Goal: Complete application form: Complete application form

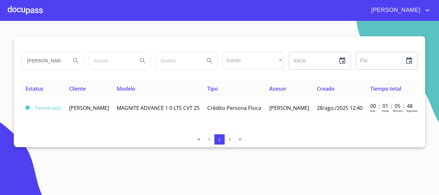
click at [17, 10] on div at bounding box center [25, 10] width 35 height 21
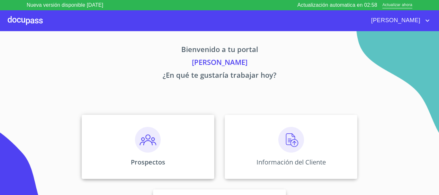
click at [142, 145] on img at bounding box center [148, 140] width 26 height 26
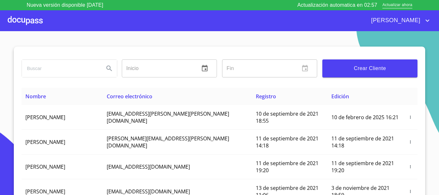
click at [370, 69] on span "Crear Cliente" at bounding box center [369, 68] width 85 height 9
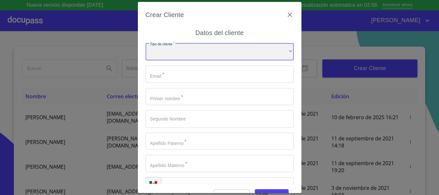
click at [166, 55] on div "​" at bounding box center [219, 51] width 148 height 17
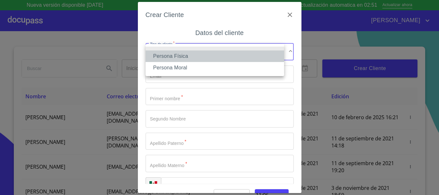
click at [166, 55] on li "Persona Física" at bounding box center [214, 56] width 138 height 12
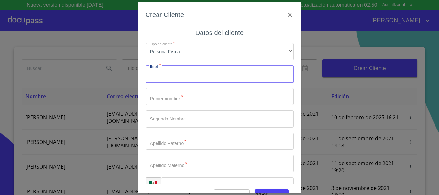
click at [186, 72] on input "Tipo de cliente   *" at bounding box center [219, 73] width 148 height 17
type input "[EMAIL_ADDRESS][DOMAIN_NAME]"
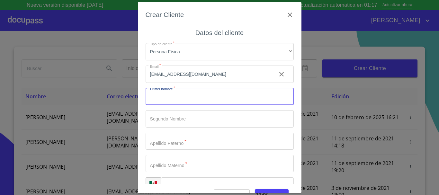
click at [161, 101] on input "Tipo de cliente   *" at bounding box center [219, 96] width 148 height 17
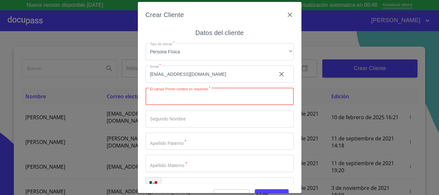
click at [178, 98] on input "Tipo de cliente   *" at bounding box center [219, 96] width 148 height 17
type input "ANAEL"
click at [176, 105] on input "Tipo de cliente   *" at bounding box center [208, 96] width 126 height 17
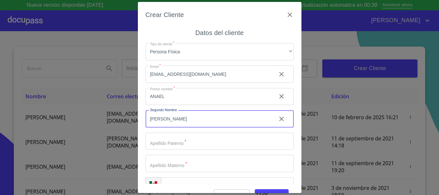
type input "[PERSON_NAME]"
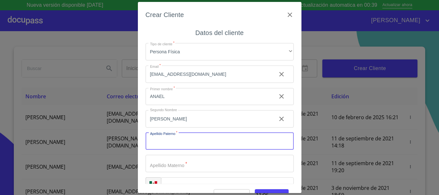
click at [159, 144] on input "Tipo de cliente   *" at bounding box center [219, 141] width 148 height 17
type input "[PERSON_NAME]"
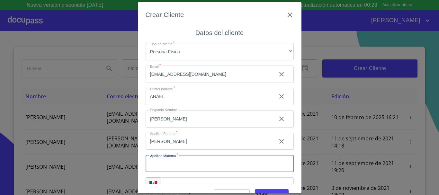
click at [198, 161] on input "Tipo de cliente   *" at bounding box center [219, 163] width 148 height 17
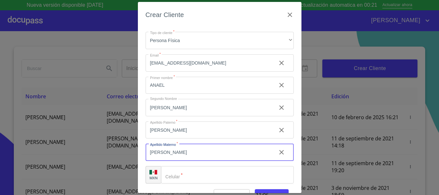
scroll to position [16, 0]
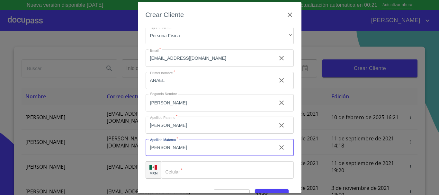
type input "[PERSON_NAME]"
click at [182, 171] on input "Tipo de cliente   *" at bounding box center [227, 169] width 133 height 17
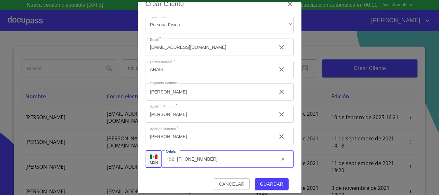
scroll to position [15, 0]
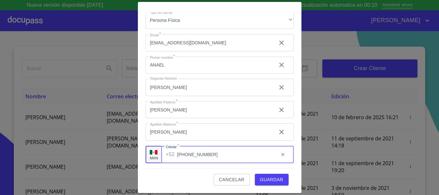
type input "[PHONE_NUMBER]"
click at [260, 182] on span "Guardar" at bounding box center [271, 180] width 23 height 8
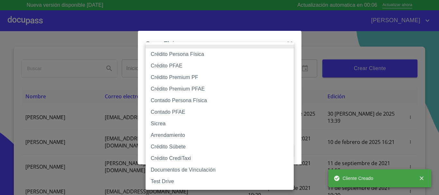
click at [195, 69] on body "Nueva versión disponible 4.01.13 Actualización automatica en 00:06 Actualizar a…" at bounding box center [219, 97] width 439 height 195
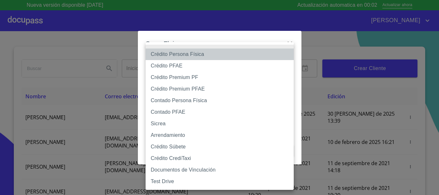
click at [191, 55] on li "Crédito Persona Física" at bounding box center [219, 54] width 148 height 12
type input "6009fb3c7d1714eb8809aa97"
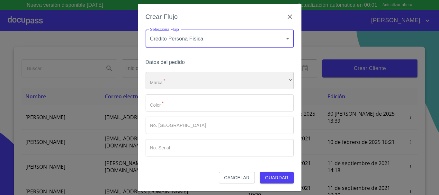
click at [176, 82] on div "​" at bounding box center [219, 80] width 148 height 17
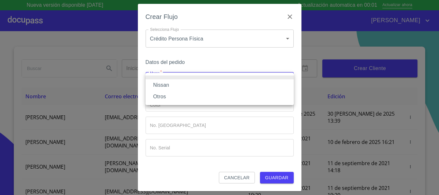
click at [173, 84] on li "Nissan" at bounding box center [219, 85] width 148 height 12
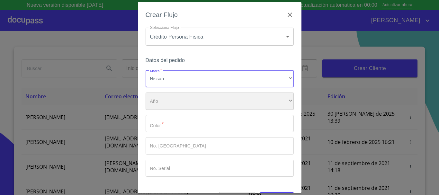
click at [173, 102] on div "​" at bounding box center [219, 100] width 148 height 17
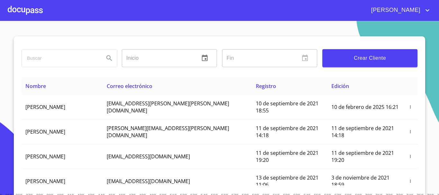
click at [29, 10] on div at bounding box center [25, 10] width 35 height 21
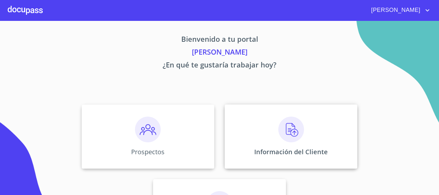
click at [289, 135] on img at bounding box center [291, 130] width 26 height 26
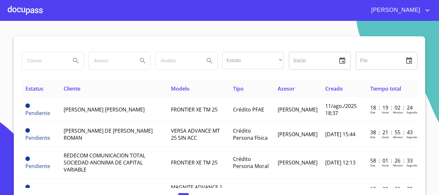
click at [49, 64] on input "search" at bounding box center [44, 60] width 44 height 17
click at [72, 63] on icon "Search" at bounding box center [76, 61] width 8 height 8
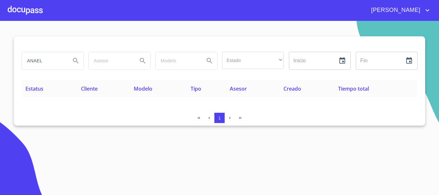
click at [49, 57] on input "ANAEL" at bounding box center [44, 60] width 44 height 17
type input "[PERSON_NAME]"
click at [75, 62] on icon "Search" at bounding box center [76, 61] width 8 height 8
click at [24, 12] on div at bounding box center [25, 10] width 35 height 21
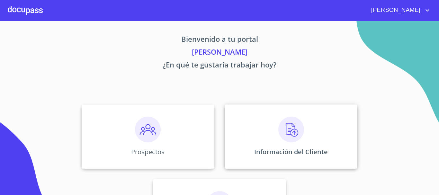
click at [288, 129] on img at bounding box center [291, 130] width 26 height 26
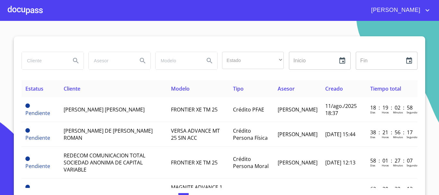
click at [54, 66] on input "search" at bounding box center [44, 60] width 44 height 17
type input "[PERSON_NAME]"
click at [74, 59] on icon "Search" at bounding box center [75, 60] width 5 height 5
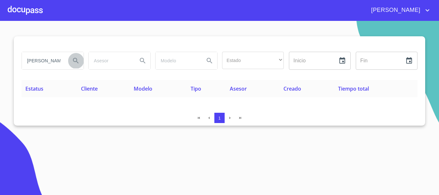
click at [75, 61] on icon "Search" at bounding box center [76, 61] width 8 height 8
click at [31, 7] on div at bounding box center [25, 10] width 35 height 21
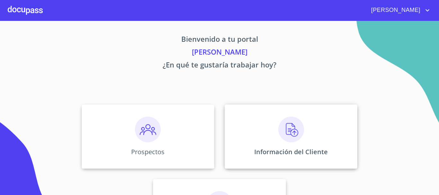
click at [292, 127] on img at bounding box center [291, 130] width 26 height 26
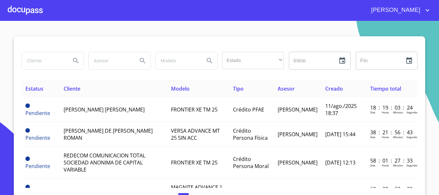
click at [44, 61] on input "search" at bounding box center [44, 60] width 44 height 17
type input "[PERSON_NAME]"
click at [76, 60] on icon "Search" at bounding box center [76, 61] width 8 height 8
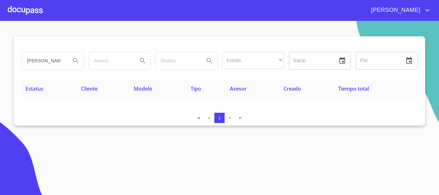
click at [20, 10] on div at bounding box center [25, 10] width 35 height 21
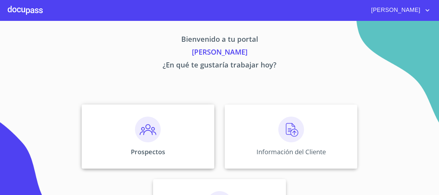
click at [151, 137] on img at bounding box center [148, 130] width 26 height 26
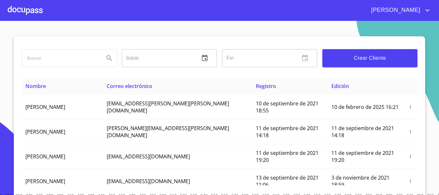
click at [59, 59] on input "search" at bounding box center [60, 57] width 77 height 17
type input "ANAEL"
click at [107, 58] on icon "Search" at bounding box center [108, 57] width 5 height 5
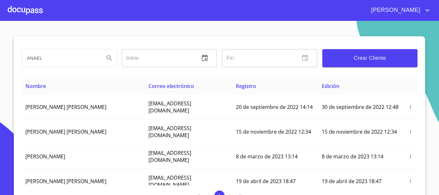
click at [22, 10] on div at bounding box center [25, 10] width 35 height 21
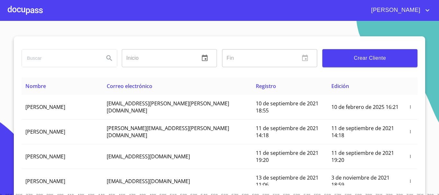
click at [78, 60] on input "search" at bounding box center [60, 57] width 77 height 17
type input "[PERSON_NAME]"
click at [105, 59] on icon "Search" at bounding box center [109, 58] width 8 height 8
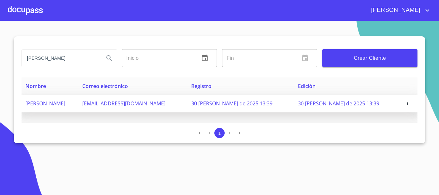
click at [65, 104] on span "[PERSON_NAME]" at bounding box center [45, 103] width 40 height 7
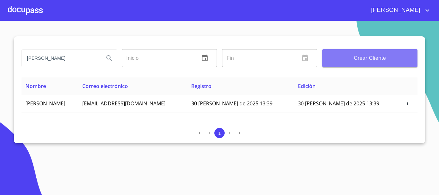
click at [352, 57] on span "Crear Cliente" at bounding box center [369, 58] width 85 height 9
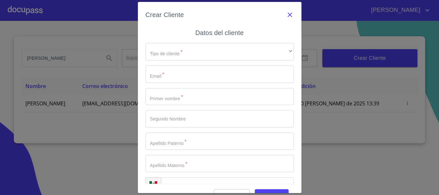
click at [287, 16] on icon "button" at bounding box center [289, 15] width 4 height 4
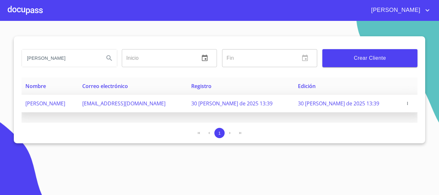
click at [65, 104] on span "[PERSON_NAME]" at bounding box center [45, 103] width 40 height 7
click at [405, 104] on icon "button" at bounding box center [407, 103] width 4 height 4
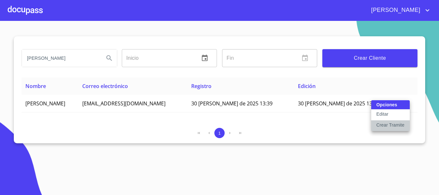
click at [390, 124] on p "Crear Tramite" at bounding box center [390, 125] width 28 height 6
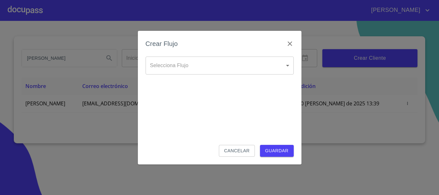
click at [274, 66] on body "[PERSON_NAME] ANAEL [PERSON_NAME] Inicio ​ Fin ​ Crear Cliente Nombre Correo el…" at bounding box center [219, 97] width 439 height 195
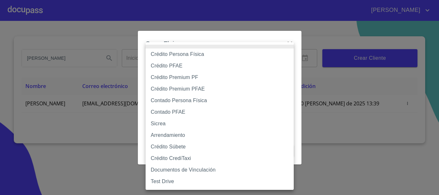
click at [228, 53] on li "Crédito Persona Física" at bounding box center [219, 54] width 148 height 12
type input "6009fb3c7d1714eb8809aa97"
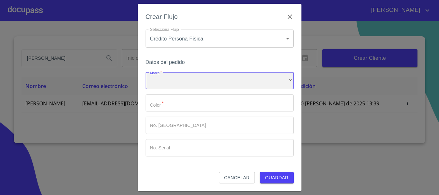
click at [206, 84] on div "​" at bounding box center [219, 80] width 148 height 17
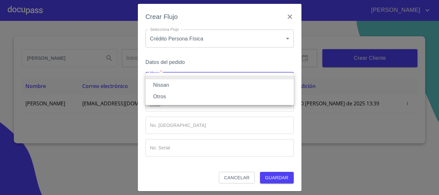
click at [183, 80] on li "Nissan" at bounding box center [219, 85] width 148 height 12
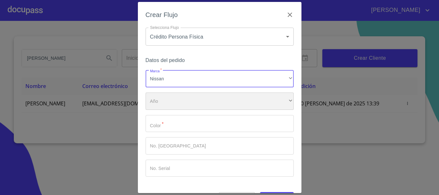
click at [186, 102] on div "​" at bounding box center [219, 100] width 148 height 17
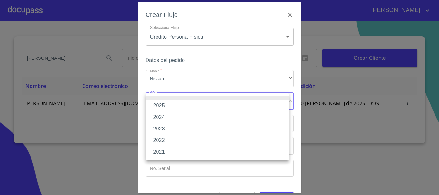
click at [183, 104] on li "2025" at bounding box center [216, 106] width 143 height 12
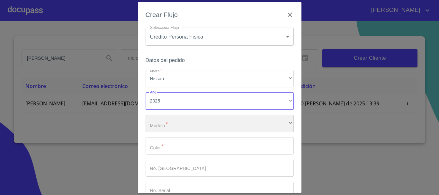
click at [187, 121] on div "​" at bounding box center [219, 123] width 148 height 17
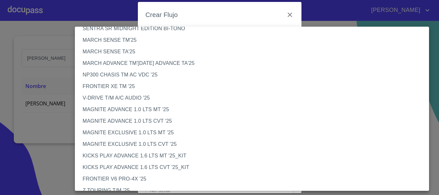
scroll to position [32, 0]
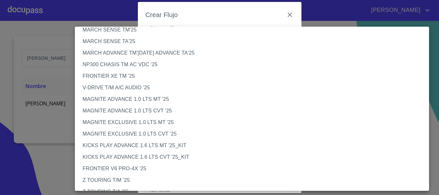
click at [153, 133] on li "MAGNITE EXCLUSIVE 1.0 LTS CVT '25" at bounding box center [254, 134] width 359 height 12
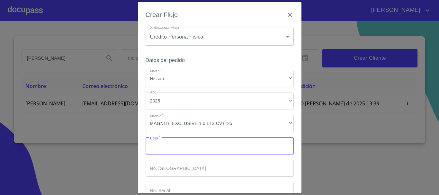
click at [159, 149] on input "Marca   *" at bounding box center [219, 145] width 148 height 17
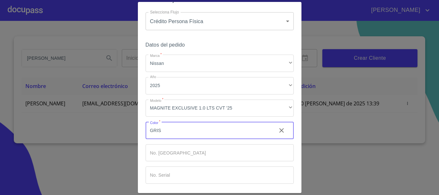
scroll to position [41, 0]
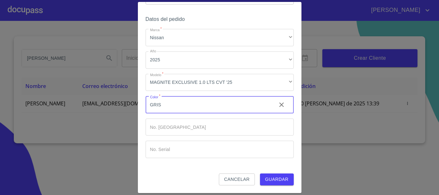
type input "GRIS"
click at [268, 177] on span "Guardar" at bounding box center [276, 179] width 23 height 8
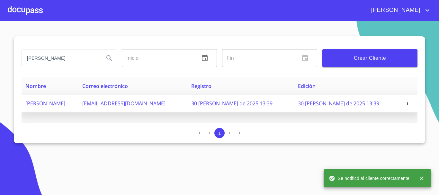
click at [65, 103] on span "[PERSON_NAME]" at bounding box center [45, 103] width 40 height 7
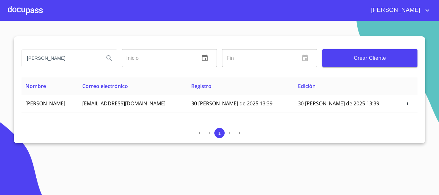
click at [33, 11] on div at bounding box center [25, 10] width 35 height 21
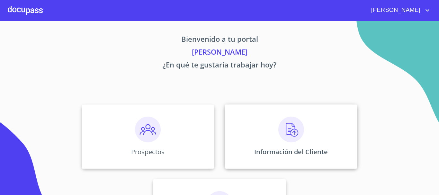
click at [290, 128] on img at bounding box center [291, 130] width 26 height 26
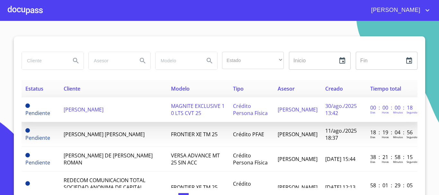
click at [82, 110] on span "[PERSON_NAME]" at bounding box center [84, 109] width 40 height 7
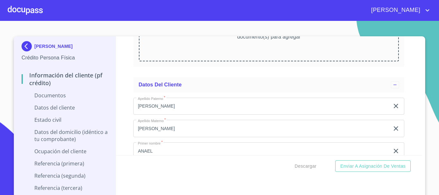
scroll to position [803, 0]
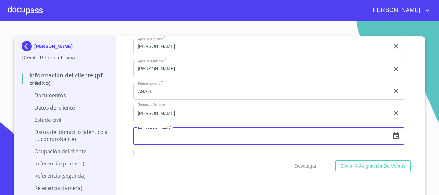
click at [205, 137] on input "text" at bounding box center [261, 135] width 256 height 17
click at [393, 137] on icon "button" at bounding box center [396, 135] width 6 height 6
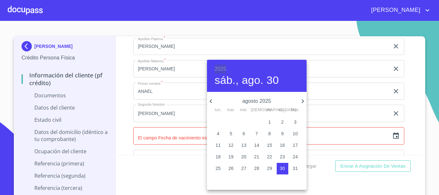
click at [216, 69] on h6 "2025" at bounding box center [220, 69] width 12 height 9
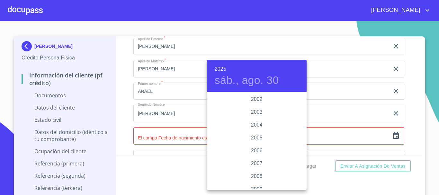
scroll to position [957, 0]
click at [251, 118] on div "2001" at bounding box center [257, 118] width 100 height 13
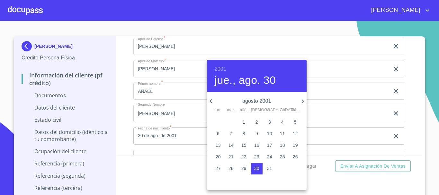
click at [212, 101] on icon "button" at bounding box center [211, 101] width 8 height 8
click at [213, 101] on icon "button" at bounding box center [211, 101] width 8 height 8
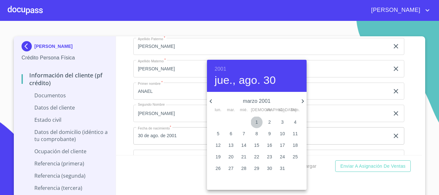
click at [258, 121] on span "1" at bounding box center [257, 122] width 12 height 6
type input "1 de mar. de 2001"
click at [357, 109] on div at bounding box center [219, 97] width 439 height 195
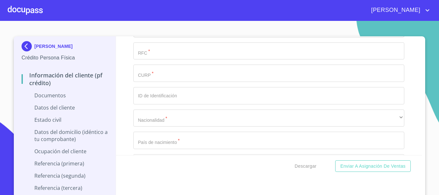
scroll to position [899, 0]
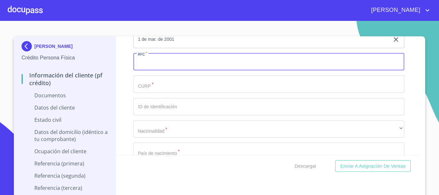
click at [170, 60] on input "Documento de identificación.   *" at bounding box center [268, 61] width 271 height 17
type input "VELA010301DM6"
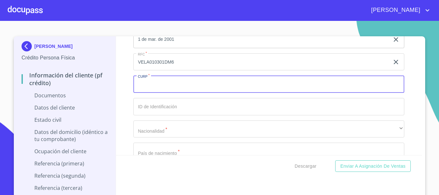
click at [170, 79] on input "Documento de identificación.   *" at bounding box center [268, 83] width 271 height 17
type input "VELA010301HJCLZNA6"
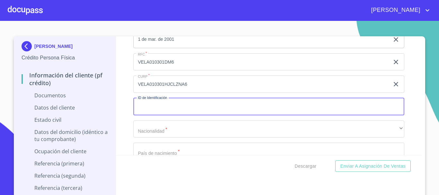
click at [183, 107] on input "Documento de identificación.   *" at bounding box center [268, 106] width 271 height 17
type input "1882602186"
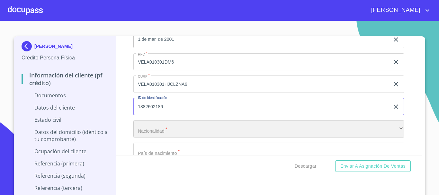
click at [181, 132] on div "​" at bounding box center [268, 128] width 271 height 17
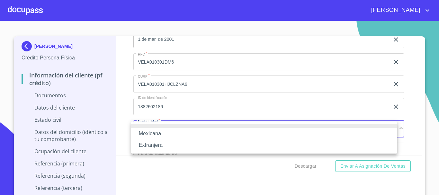
click at [178, 131] on li "Mexicana" at bounding box center [264, 134] width 266 height 12
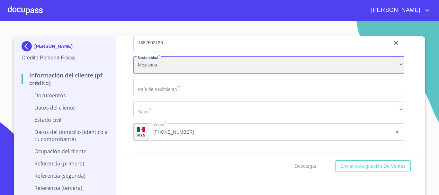
scroll to position [963, 0]
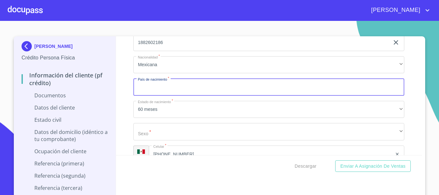
click at [176, 91] on input "Documento de identificación.   *" at bounding box center [268, 86] width 271 height 17
type input "[GEOGRAPHIC_DATA]"
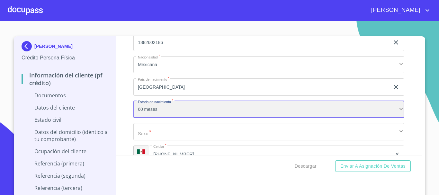
click at [157, 110] on div "60 meses" at bounding box center [268, 109] width 271 height 17
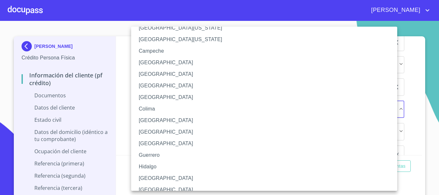
scroll to position [32, 0]
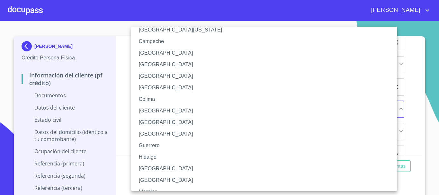
click at [157, 166] on li "[GEOGRAPHIC_DATA]" at bounding box center [266, 169] width 271 height 12
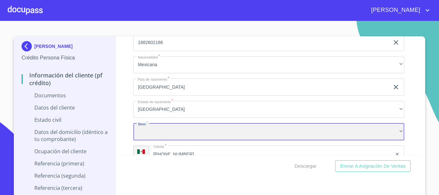
click at [171, 131] on div "​" at bounding box center [268, 131] width 271 height 17
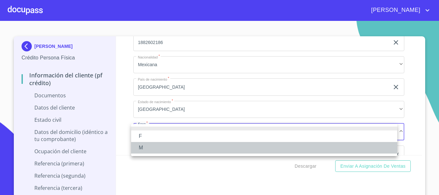
click at [165, 148] on li "M" at bounding box center [264, 148] width 266 height 12
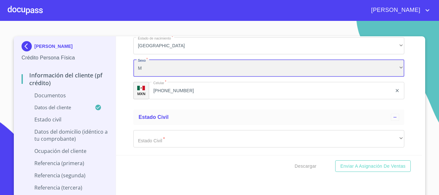
scroll to position [1027, 0]
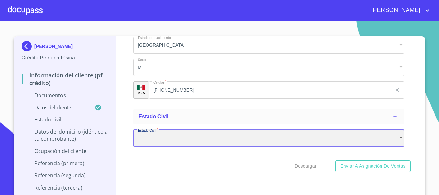
click at [170, 140] on div "​" at bounding box center [268, 137] width 271 height 17
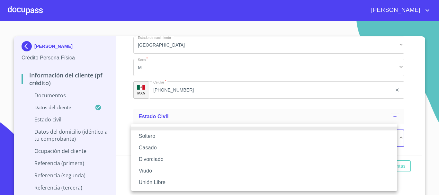
click at [170, 139] on li "Soltero" at bounding box center [264, 136] width 266 height 12
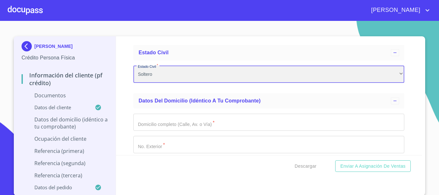
scroll to position [1091, 0]
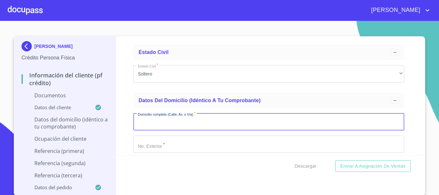
click at [186, 126] on input "Documento de identificación.   *" at bounding box center [268, 121] width 271 height 17
click at [186, 123] on input "[GEOGRAPHIC_DATA]" at bounding box center [261, 121] width 256 height 17
type input "[GEOGRAPHIC_DATA]"
click at [181, 144] on input "Documento de identificación.   *" at bounding box center [268, 143] width 271 height 17
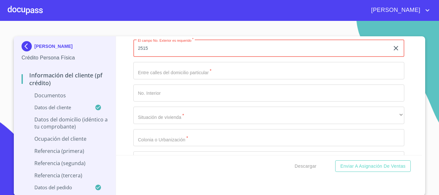
scroll to position [1188, 0]
type input "2515"
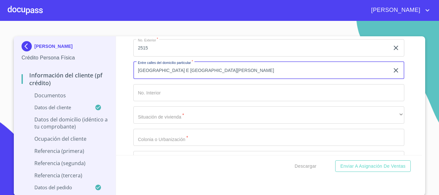
type input "[GEOGRAPHIC_DATA] E [GEOGRAPHIC_DATA][PERSON_NAME]"
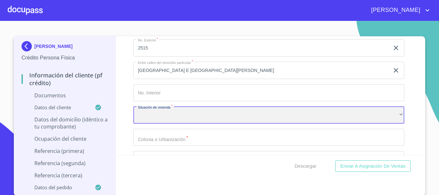
click at [199, 114] on div "​" at bounding box center [268, 114] width 271 height 17
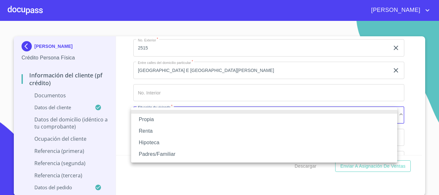
click at [192, 120] on li "Propia" at bounding box center [264, 120] width 266 height 12
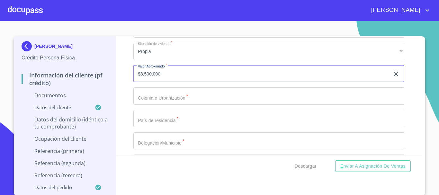
scroll to position [1252, 0]
type input "$3,500,000"
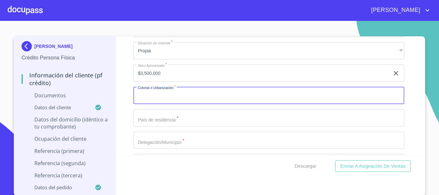
click at [167, 99] on input "Documento de identificación.   *" at bounding box center [268, 95] width 271 height 17
type input "LA [PERSON_NAME] RESIDENCIA"
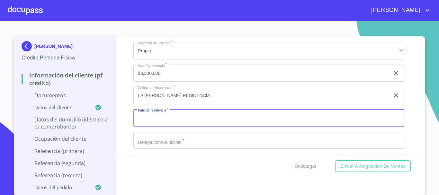
click at [164, 121] on input "Documento de identificación.   *" at bounding box center [268, 117] width 271 height 17
type input "[GEOGRAPHIC_DATA]"
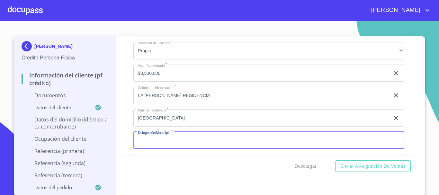
click at [154, 142] on input "Documento de identificación.   *" at bounding box center [268, 140] width 271 height 17
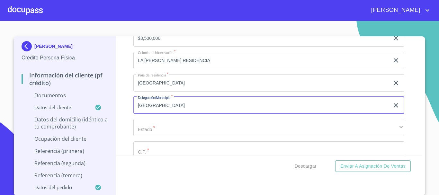
scroll to position [1348, 0]
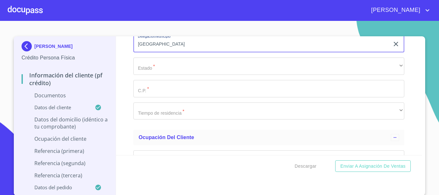
type input "[GEOGRAPHIC_DATA]"
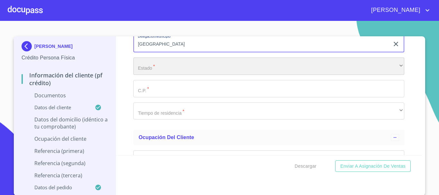
click at [142, 69] on div "​" at bounding box center [268, 65] width 271 height 17
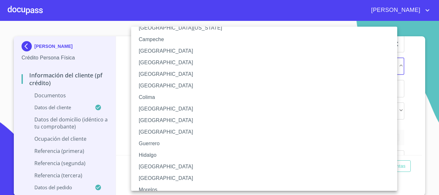
scroll to position [64, 0]
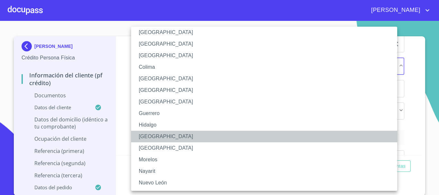
click at [149, 133] on li "[GEOGRAPHIC_DATA]" at bounding box center [266, 137] width 271 height 12
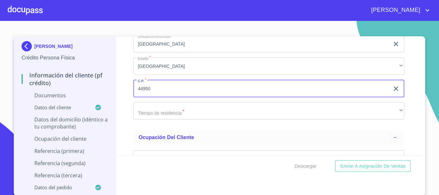
type input "44950"
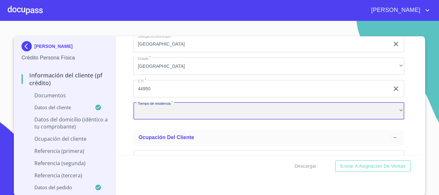
click at [157, 110] on div "​" at bounding box center [268, 110] width 271 height 17
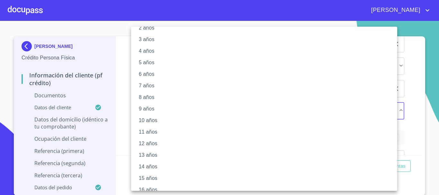
scroll to position [88, 0]
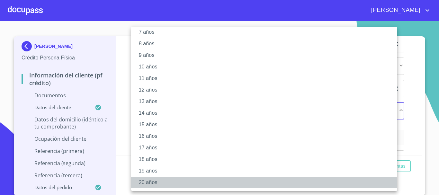
click at [152, 184] on li "20 años" at bounding box center [266, 183] width 271 height 12
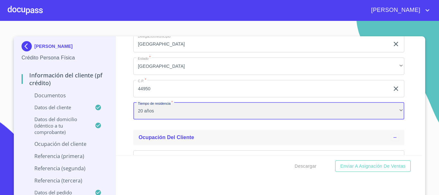
scroll to position [1413, 0]
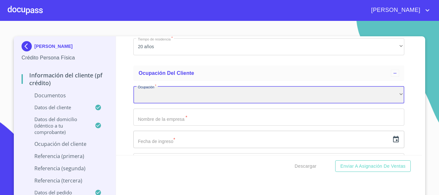
click at [187, 99] on div "​" at bounding box center [268, 94] width 271 height 17
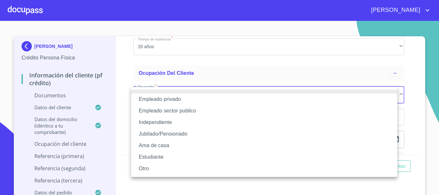
click at [177, 100] on li "Empleado privado" at bounding box center [264, 99] width 266 height 12
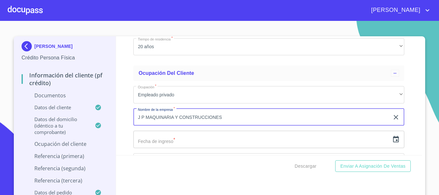
click at [139, 116] on input "J P MAQUINARIA Y CONSTRUCCIONES" at bounding box center [261, 117] width 256 height 17
type input "JP MAQUINARIA Y CONSTRUCCIONES"
click at [192, 137] on input "text" at bounding box center [261, 139] width 256 height 17
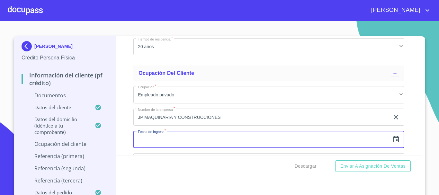
click at [392, 139] on icon "button" at bounding box center [396, 139] width 8 height 8
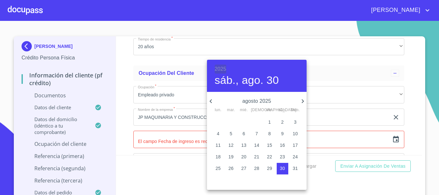
click at [225, 69] on h6 "2025" at bounding box center [220, 69] width 12 height 9
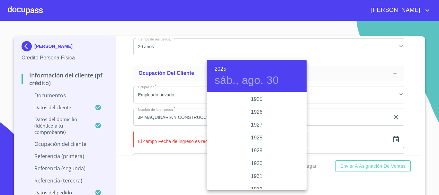
scroll to position [1246, 0]
click at [256, 126] on div "2024" at bounding box center [257, 124] width 100 height 13
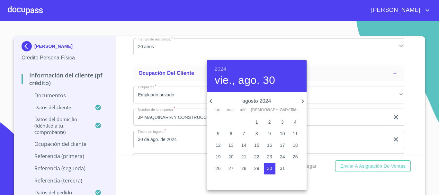
drag, startPoint x: 302, startPoint y: 100, endPoint x: 284, endPoint y: 97, distance: 18.3
click at [284, 97] on div "agosto 2024" at bounding box center [257, 101] width 100 height 8
click at [213, 101] on icon "button" at bounding box center [211, 101] width 8 height 8
click at [212, 102] on icon "button" at bounding box center [211, 101] width 8 height 8
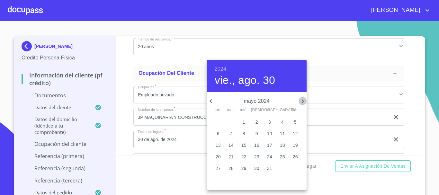
click at [301, 102] on icon "button" at bounding box center [303, 101] width 8 height 8
click at [300, 102] on icon "button" at bounding box center [303, 101] width 8 height 8
click at [217, 124] on p "1" at bounding box center [218, 122] width 3 height 6
type input "1 de [DATE]. de 2024"
click at [356, 97] on div at bounding box center [219, 97] width 439 height 195
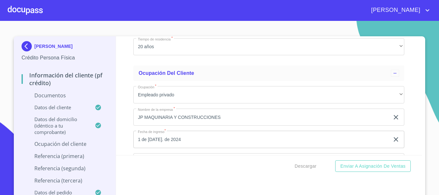
scroll to position [1509, 0]
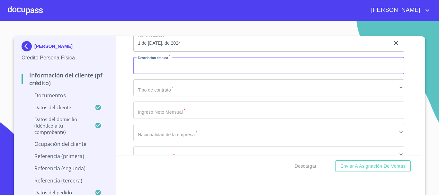
click at [180, 70] on input "Documento de identificación.   *" at bounding box center [268, 65] width 271 height 17
type input "ARQUITECTO AUXILIAR"
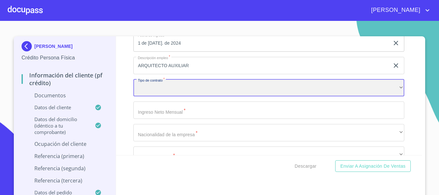
click at [166, 92] on div "​" at bounding box center [268, 87] width 271 height 17
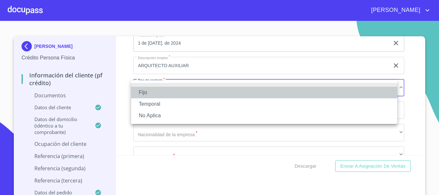
click at [162, 92] on li "Fijo" at bounding box center [264, 93] width 266 height 12
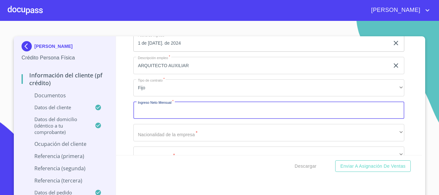
click at [163, 109] on input "Documento de identificación.   *" at bounding box center [268, 109] width 271 height 17
type input "4"
type input "15000"
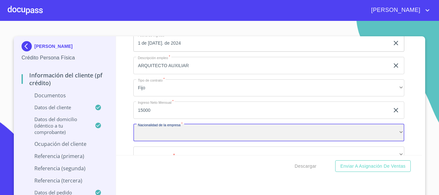
click at [157, 137] on div "​" at bounding box center [268, 132] width 271 height 17
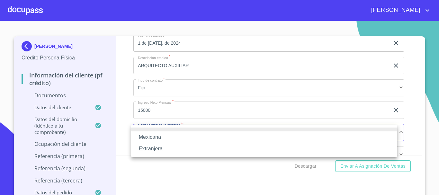
click at [157, 140] on li "Mexicana" at bounding box center [264, 137] width 266 height 12
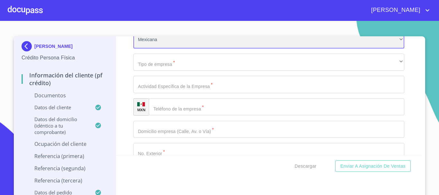
scroll to position [1605, 0]
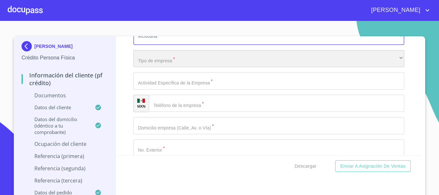
click at [169, 61] on div "​" at bounding box center [268, 58] width 271 height 17
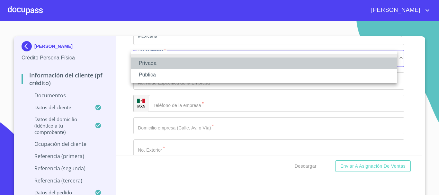
click at [160, 62] on li "Privada" at bounding box center [264, 63] width 266 height 12
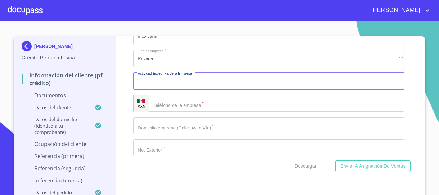
click at [159, 83] on input "Documento de identificación.   *" at bounding box center [268, 80] width 271 height 17
type input "constructora"
click at [173, 107] on input "Documento de identificación.   *" at bounding box center [276, 103] width 255 height 17
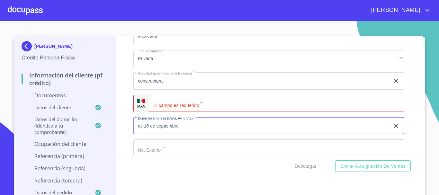
type input "av 16 de septiembre"
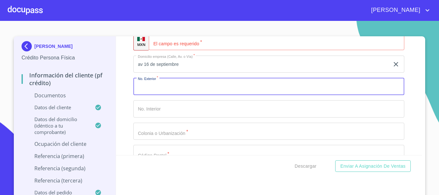
scroll to position [1669, 0]
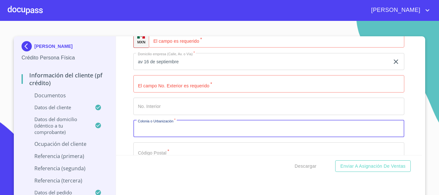
click at [170, 133] on input "Documento de identificación.   *" at bounding box center [268, 128] width 271 height 17
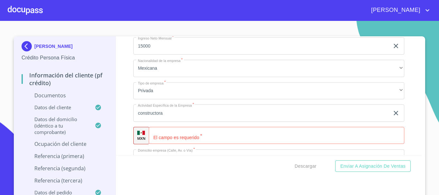
scroll to position [1605, 0]
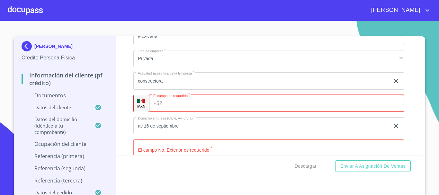
click at [203, 106] on input "Documento de identificación.   *" at bounding box center [284, 103] width 239 height 17
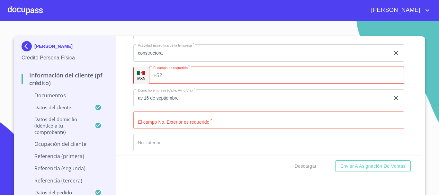
scroll to position [1669, 0]
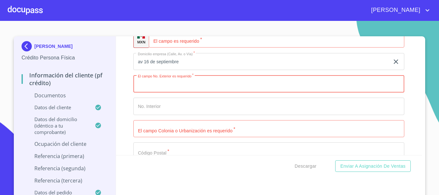
click at [180, 85] on input "Documento de identificación.   *" at bounding box center [268, 83] width 271 height 17
type input "730"
click at [173, 92] on input "Documento de identificación.   *" at bounding box center [261, 83] width 256 height 17
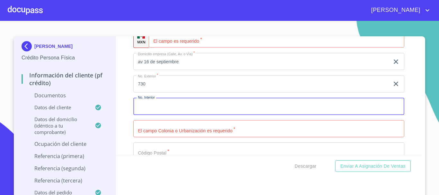
click at [226, 106] on input "Documento de identificación.   *" at bounding box center [268, 106] width 271 height 17
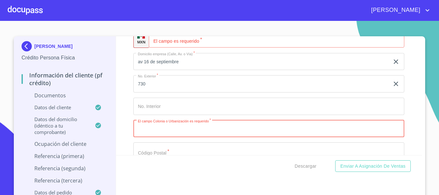
click at [183, 129] on input "Documento de identificación.   *" at bounding box center [268, 128] width 271 height 17
click at [150, 129] on input "mexicalzingo" at bounding box center [261, 128] width 256 height 17
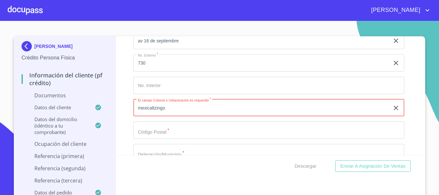
scroll to position [1701, 0]
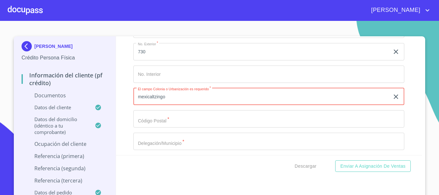
type input "mexicaltzingo"
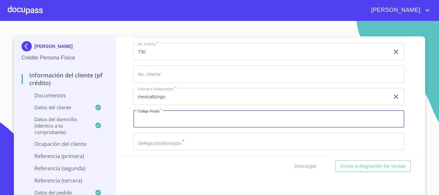
click at [174, 120] on input "Documento de identificación.   *" at bounding box center [268, 118] width 271 height 17
type input "44100"
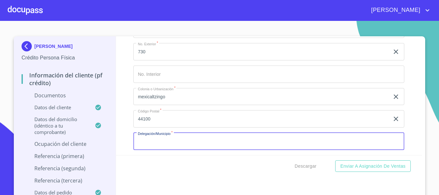
click at [142, 135] on input "Documento de identificación.   *" at bounding box center [268, 141] width 271 height 17
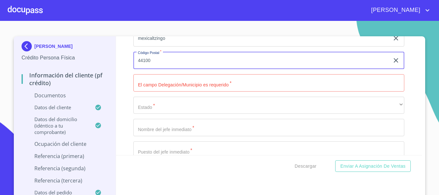
scroll to position [1766, 0]
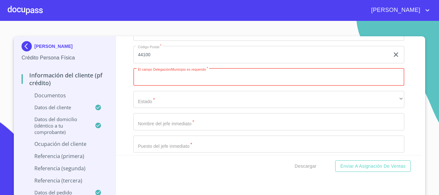
click at [180, 75] on input "Documento de identificación.   *" at bounding box center [268, 76] width 271 height 17
type input "[GEOGRAPHIC_DATA]"
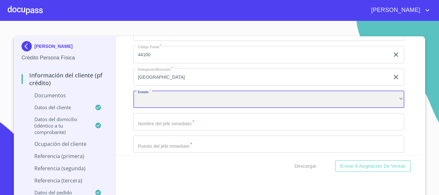
click at [159, 103] on div "​" at bounding box center [268, 99] width 271 height 17
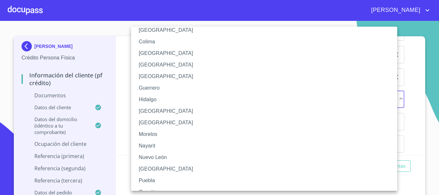
scroll to position [96, 0]
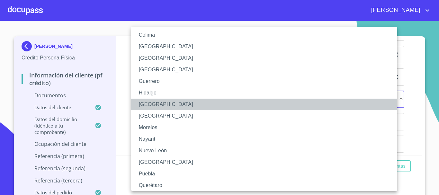
click at [157, 108] on li "[GEOGRAPHIC_DATA]" at bounding box center [266, 105] width 271 height 12
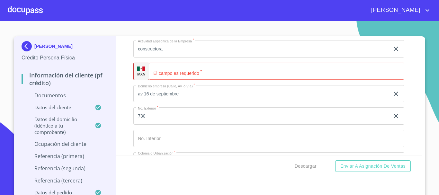
scroll to position [1669, 0]
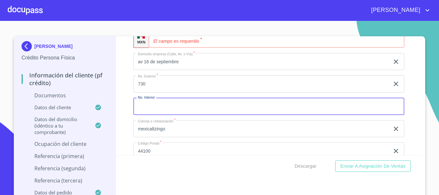
click at [175, 109] on input "Documento de identificación.   *" at bounding box center [268, 106] width 271 height 17
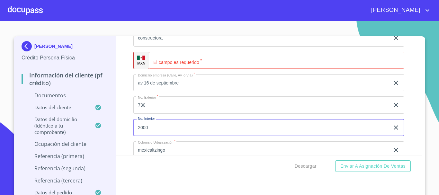
scroll to position [1637, 0]
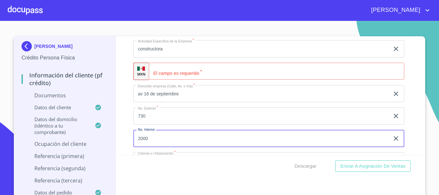
click at [168, 74] on input "Documento de identificación.   *" at bounding box center [276, 71] width 255 height 17
click at [154, 134] on input "2000" at bounding box center [261, 138] width 256 height 17
type input "2100"
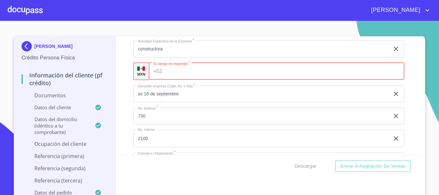
click at [189, 73] on input "Documento de identificación.   *" at bounding box center [284, 71] width 239 height 17
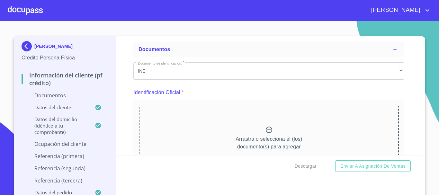
scroll to position [64, 0]
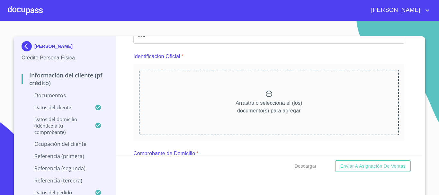
click at [265, 93] on icon at bounding box center [269, 94] width 8 height 8
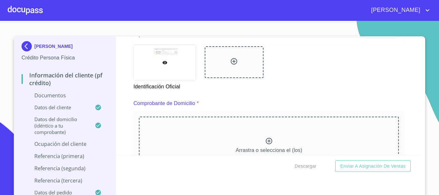
scroll to position [289, 0]
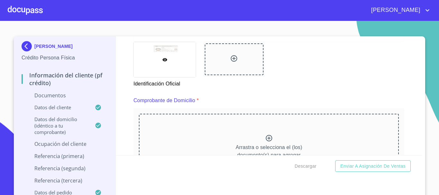
click at [232, 58] on icon at bounding box center [233, 58] width 6 height 6
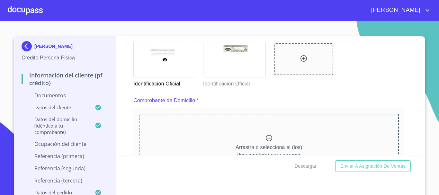
scroll to position [321, 0]
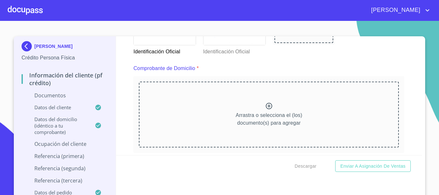
click at [265, 105] on icon at bounding box center [268, 106] width 6 height 6
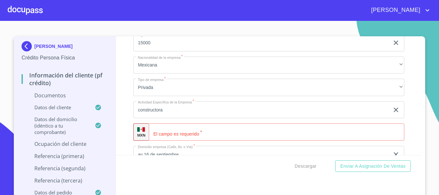
scroll to position [1926, 0]
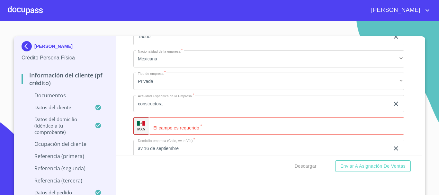
click at [199, 135] on input "Documento de identificación.   *" at bounding box center [276, 125] width 255 height 17
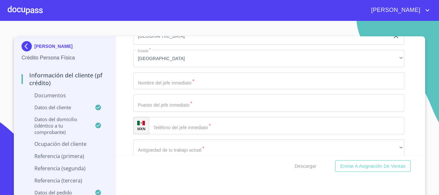
scroll to position [2151, 0]
type input "[PHONE_NUMBER]"
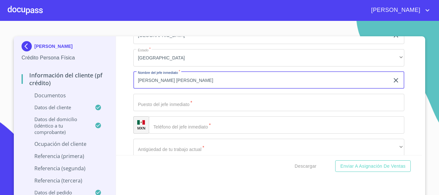
type input "[PERSON_NAME] [PERSON_NAME]"
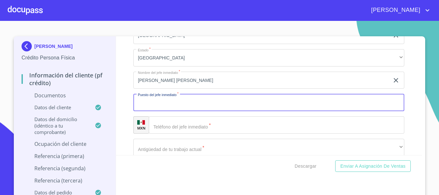
click at [172, 111] on input "Documento de identificación.   *" at bounding box center [268, 102] width 271 height 17
type input "ARQUITECTO EN JEFE"
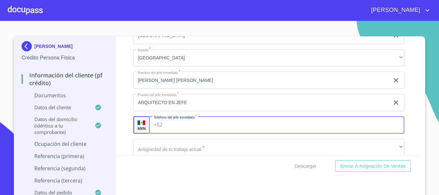
click at [202, 134] on input "Documento de identificación.   *" at bounding box center [284, 124] width 239 height 17
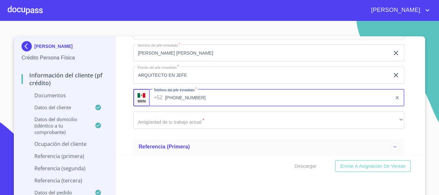
scroll to position [2215, 0]
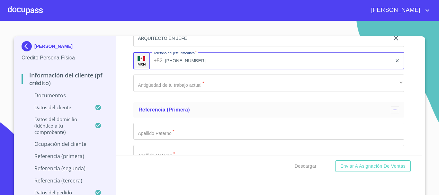
type input "[PHONE_NUMBER]"
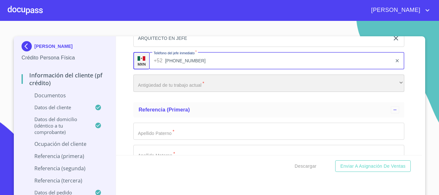
click at [170, 92] on div "​" at bounding box center [268, 82] width 271 height 17
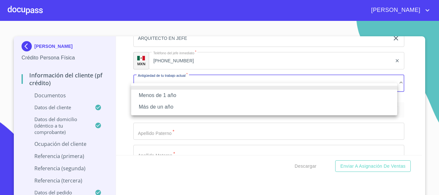
click at [170, 96] on li "Menos de 1 año" at bounding box center [264, 96] width 266 height 12
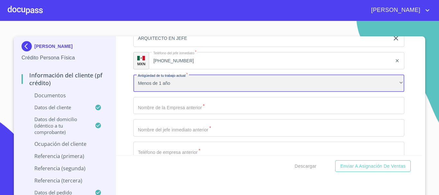
click at [176, 91] on div "Menos de 1 año" at bounding box center [268, 82] width 271 height 17
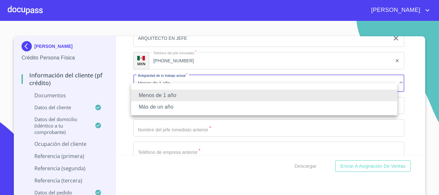
click at [174, 108] on li "Más de un año" at bounding box center [264, 107] width 266 height 12
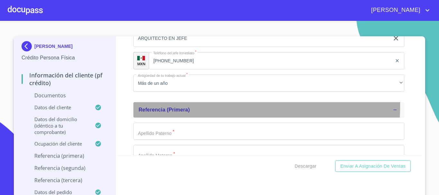
click at [178, 114] on div "Referencia (primera)" at bounding box center [264, 110] width 252 height 8
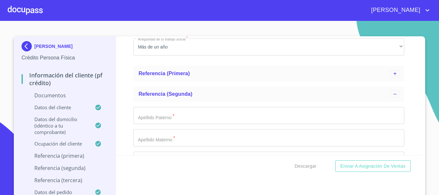
scroll to position [2247, 0]
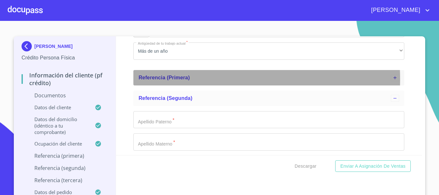
click at [184, 80] on span "Referencia (primera)" at bounding box center [163, 77] width 51 height 5
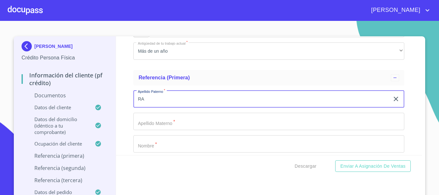
type input "R"
type input "[PERSON_NAME]"
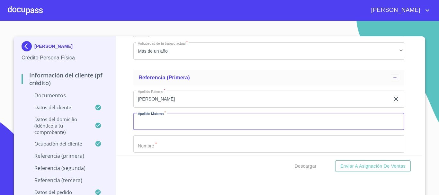
click at [152, 130] on input "Documento de identificación.   *" at bounding box center [268, 121] width 271 height 17
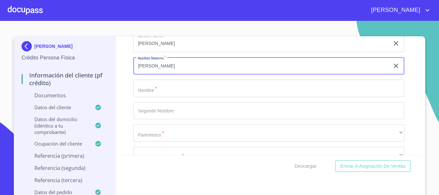
scroll to position [2311, 0]
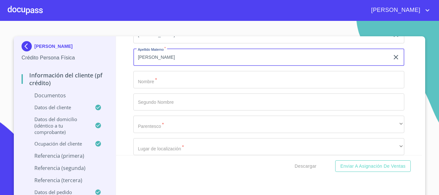
type input "[PERSON_NAME]"
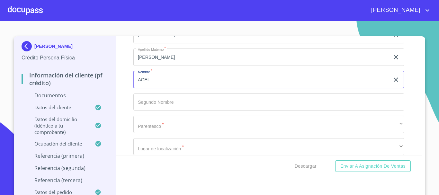
click at [140, 87] on input "AGEL" at bounding box center [261, 79] width 256 height 17
type input "ANGEL"
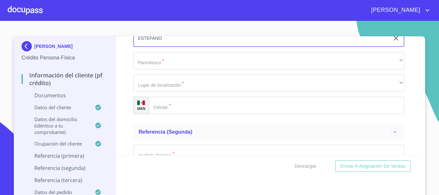
scroll to position [2376, 0]
type input "ESTEFANO"
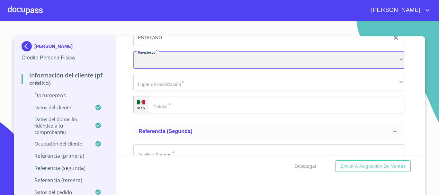
click at [161, 69] on div "​" at bounding box center [268, 59] width 271 height 17
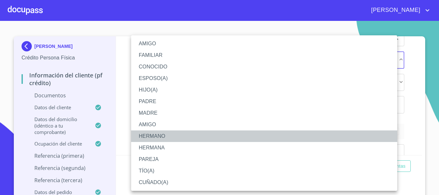
click at [159, 135] on li "HERMANO" at bounding box center [264, 136] width 266 height 12
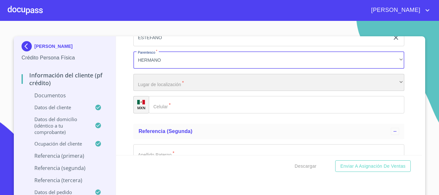
click at [166, 91] on div "​" at bounding box center [268, 82] width 271 height 17
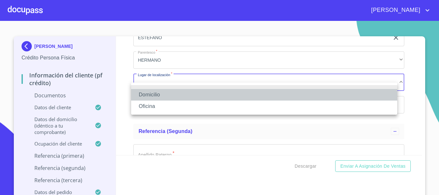
click at [156, 96] on li "Domicilio" at bounding box center [264, 95] width 266 height 12
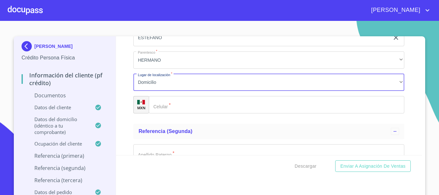
click at [158, 111] on div "​" at bounding box center [276, 104] width 255 height 17
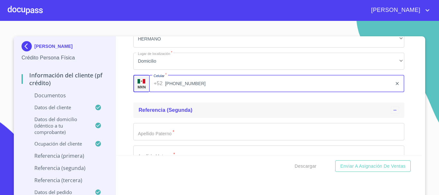
scroll to position [2408, 0]
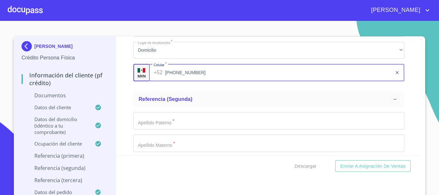
type input "[PHONE_NUMBER]"
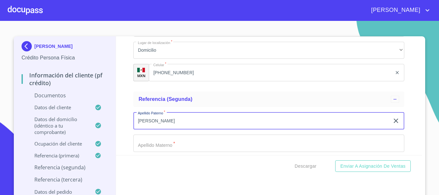
scroll to position [2472, 0]
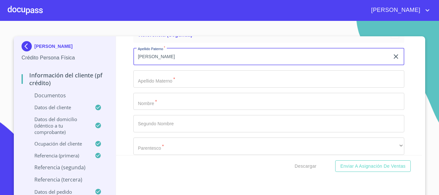
type input "[PERSON_NAME]"
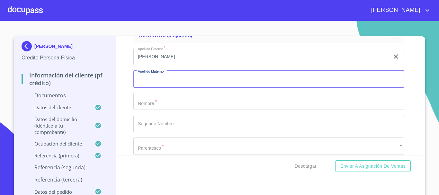
click at [168, 88] on input "Documento de identificación.   *" at bounding box center [268, 78] width 271 height 17
type input "[PERSON_NAME]"
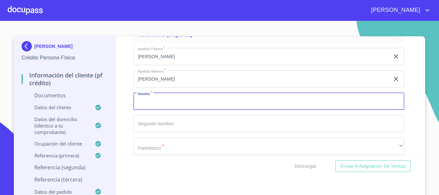
click at [156, 109] on input "Documento de identificación.   *" at bounding box center [268, 101] width 271 height 17
type input "[PERSON_NAME]"
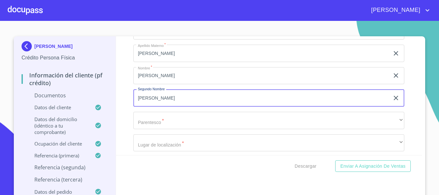
scroll to position [2536, 0]
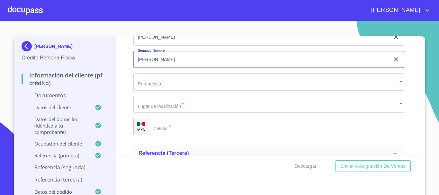
type input "[PERSON_NAME]"
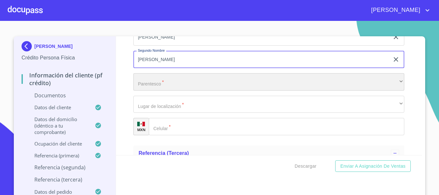
click at [156, 88] on div "​" at bounding box center [268, 81] width 271 height 17
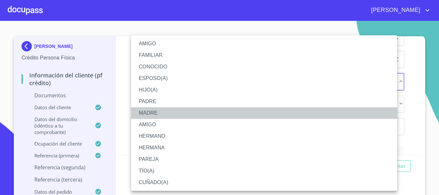
click at [152, 109] on li "MADRE" at bounding box center [264, 113] width 266 height 12
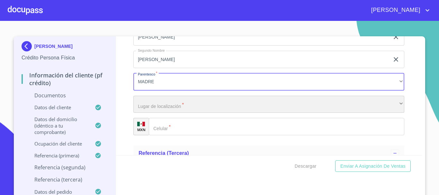
click at [164, 112] on div "​" at bounding box center [268, 104] width 271 height 17
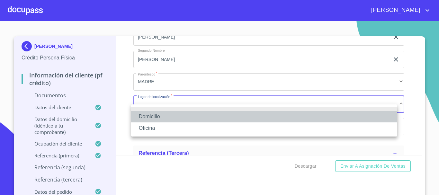
drag, startPoint x: 164, startPoint y: 115, endPoint x: 151, endPoint y: 117, distance: 13.4
click at [151, 117] on li "Domicilio" at bounding box center [264, 117] width 266 height 12
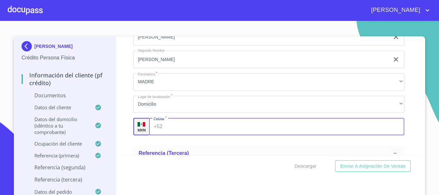
click at [161, 135] on div "+52 ​" at bounding box center [276, 126] width 255 height 17
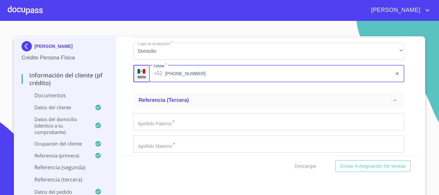
scroll to position [2600, 0]
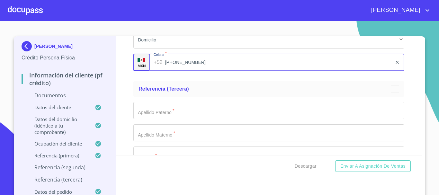
type input "[PHONE_NUMBER]"
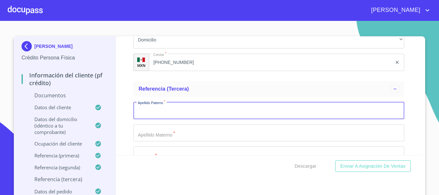
click at [161, 119] on input "Documento de identificación.   *" at bounding box center [268, 110] width 271 height 17
type input "[PERSON_NAME]"
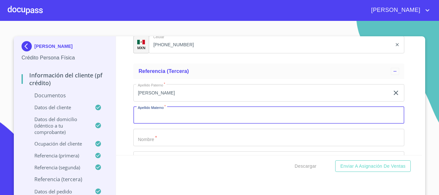
scroll to position [2665, 0]
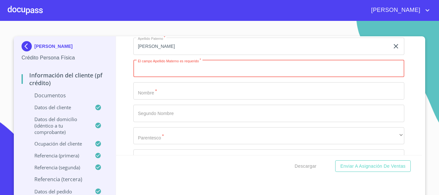
click at [159, 77] on input "Documento de identificación.   *" at bounding box center [268, 68] width 271 height 17
type input "[PERSON_NAME]"
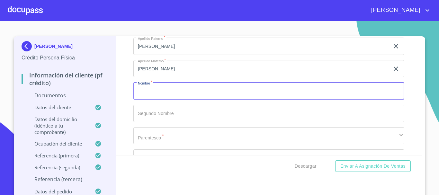
click at [160, 100] on input "Documento de identificación.   *" at bounding box center [268, 90] width 271 height 17
click at [156, 99] on input "[PERSON_NAME]" at bounding box center [261, 90] width 256 height 17
type input "[PERSON_NAME]"
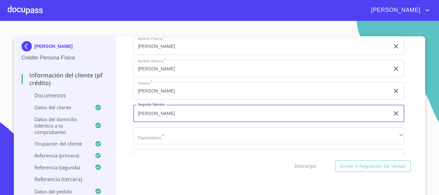
type input "[PERSON_NAME]"
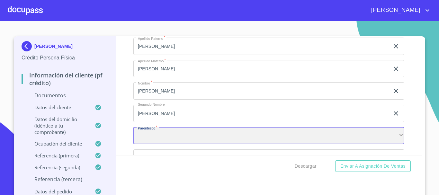
click at [172, 140] on div "​" at bounding box center [268, 135] width 271 height 17
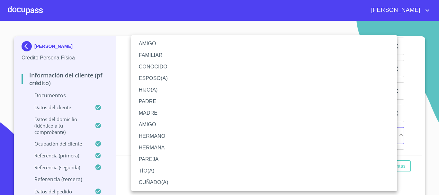
click at [161, 42] on li "AMIGO" at bounding box center [264, 44] width 266 height 12
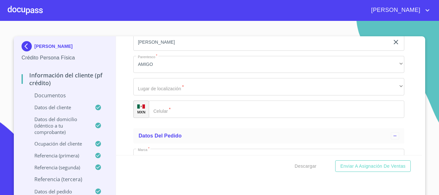
scroll to position [2761, 0]
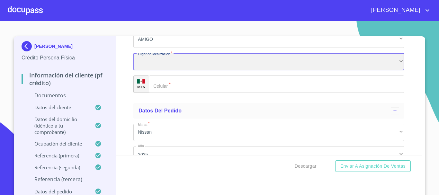
click at [161, 70] on div "​" at bounding box center [268, 61] width 271 height 17
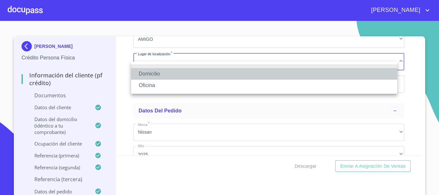
click at [160, 75] on li "Domicilio" at bounding box center [264, 74] width 266 height 12
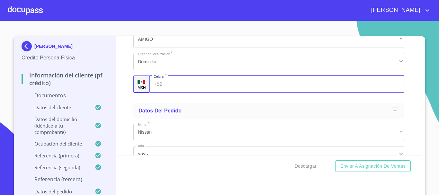
click at [165, 93] on input "Documento de identificación.   *" at bounding box center [284, 83] width 239 height 17
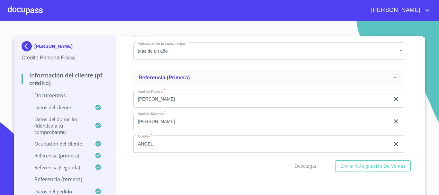
scroll to position [2343, 0]
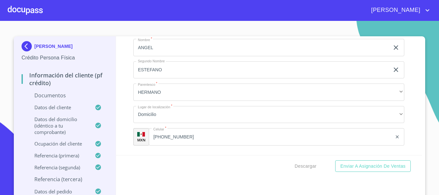
type input "[PHONE_NUMBER]"
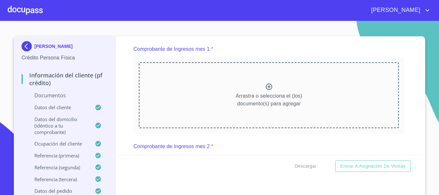
scroll to position [642, 0]
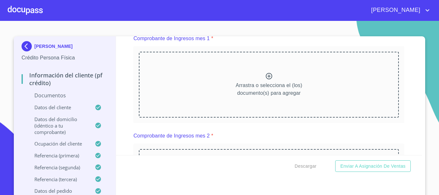
click at [265, 80] on icon at bounding box center [269, 76] width 8 height 8
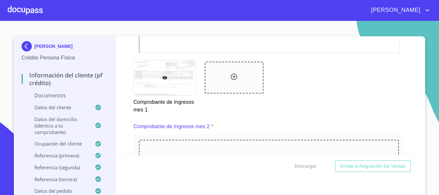
scroll to position [891, 0]
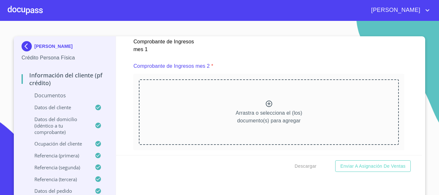
click at [267, 107] on icon at bounding box center [268, 103] width 6 height 6
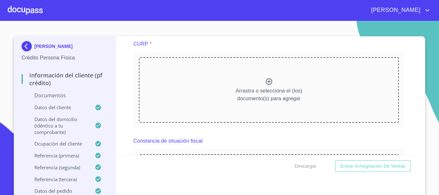
scroll to position [1276, 0]
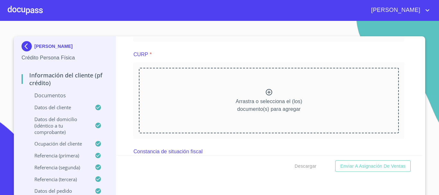
click at [265, 95] on icon at bounding box center [268, 92] width 6 height 6
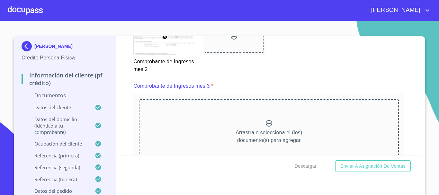
scroll to position [1212, 0]
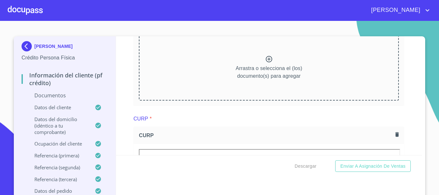
click at [265, 62] on icon at bounding box center [268, 59] width 6 height 6
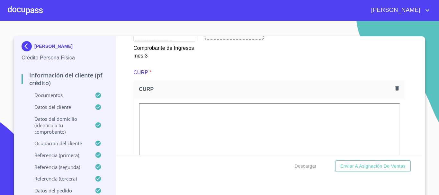
scroll to position [1533, 0]
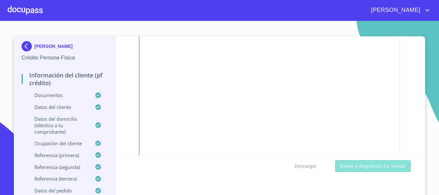
click at [343, 164] on span "Enviar a Asignación de Ventas" at bounding box center [372, 166] width 65 height 8
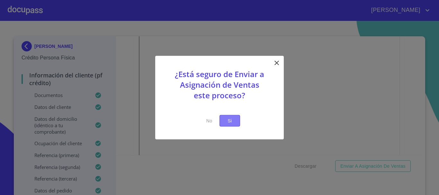
click at [234, 122] on span "Si" at bounding box center [229, 121] width 10 height 8
